Goal: Obtain resource: Download file/media

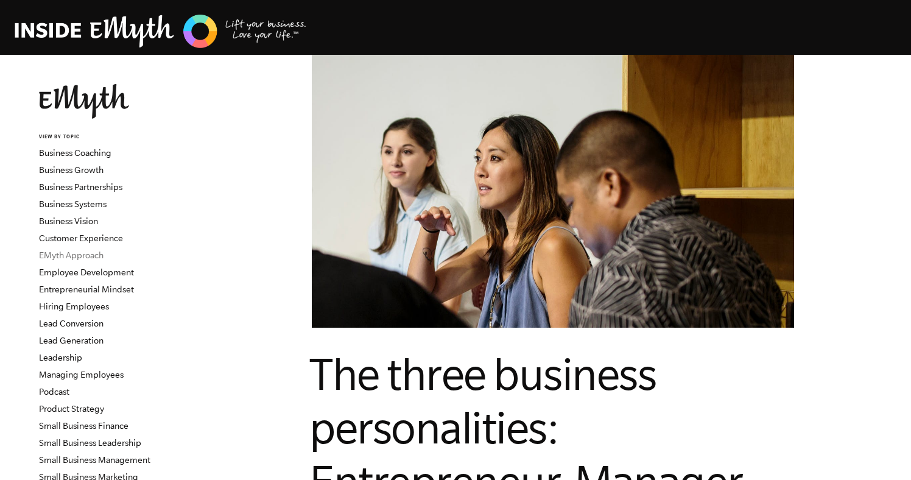
click at [91, 257] on link "EMyth Approach" at bounding box center [71, 255] width 65 height 10
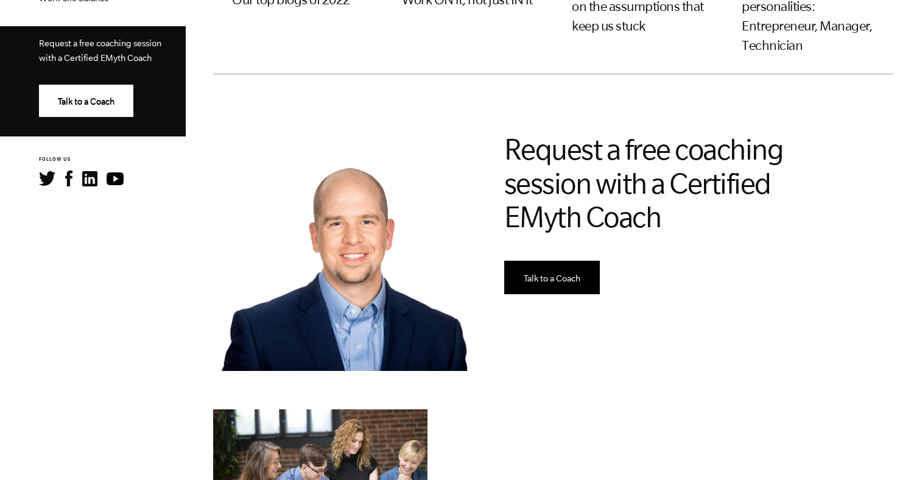
scroll to position [541, 0]
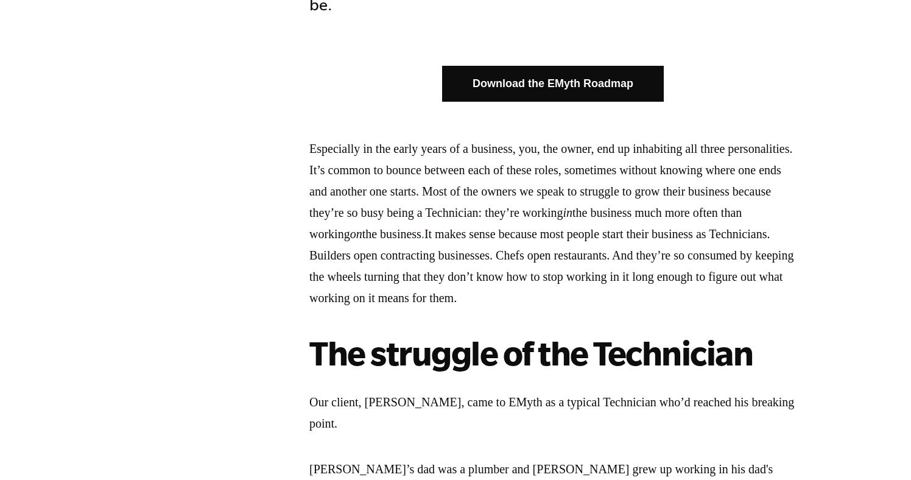
scroll to position [763, 0]
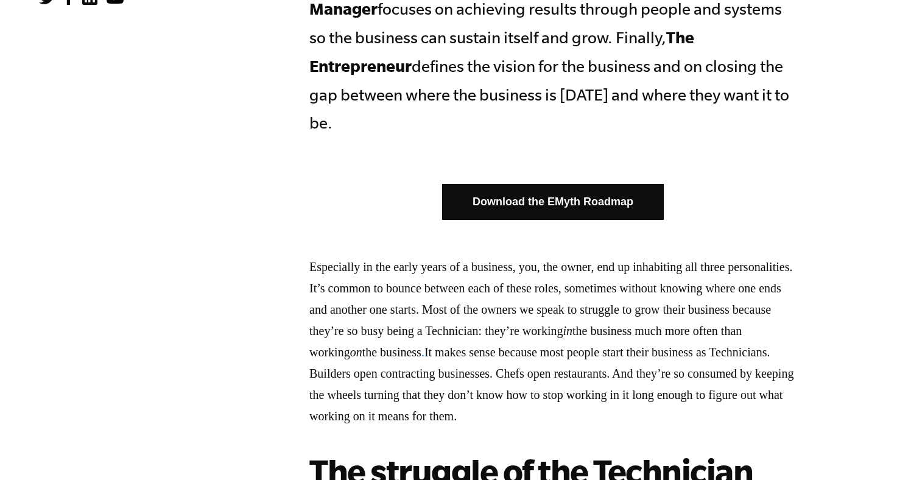
click at [556, 184] on link "Download the EMyth Roadmap" at bounding box center [553, 202] width 222 height 36
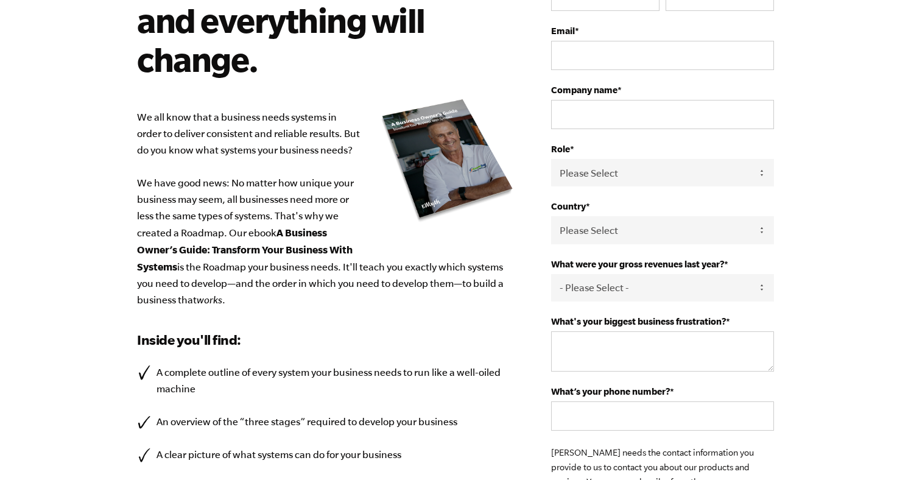
scroll to position [147, 0]
